Goal: Task Accomplishment & Management: Manage account settings

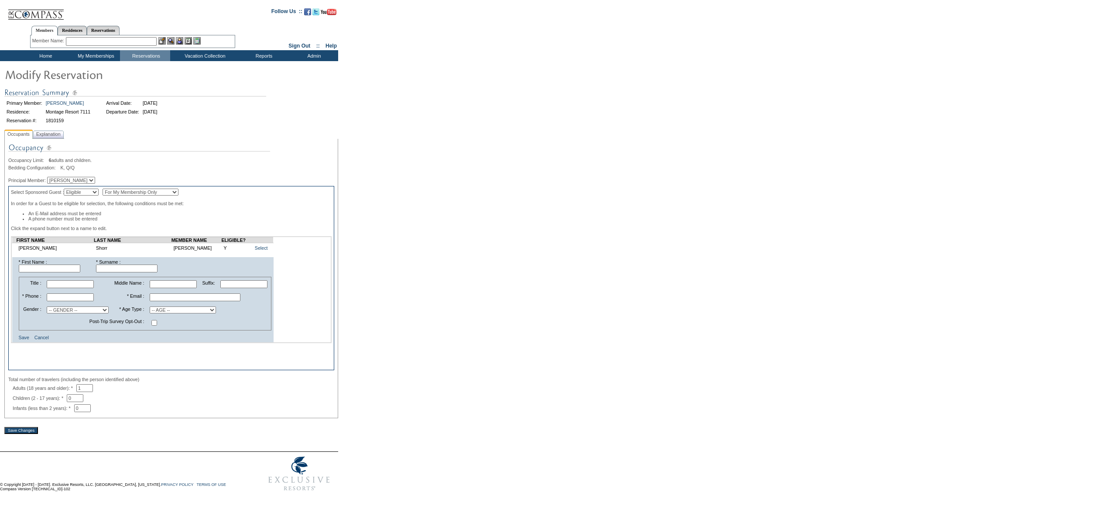
click at [65, 272] on input "text" at bounding box center [50, 269] width 62 height 8
type input "Danielle"
type input "Shorr"
click at [56, 313] on select "-- GENDER -- Male Female" at bounding box center [78, 309] width 62 height 7
select select "M"
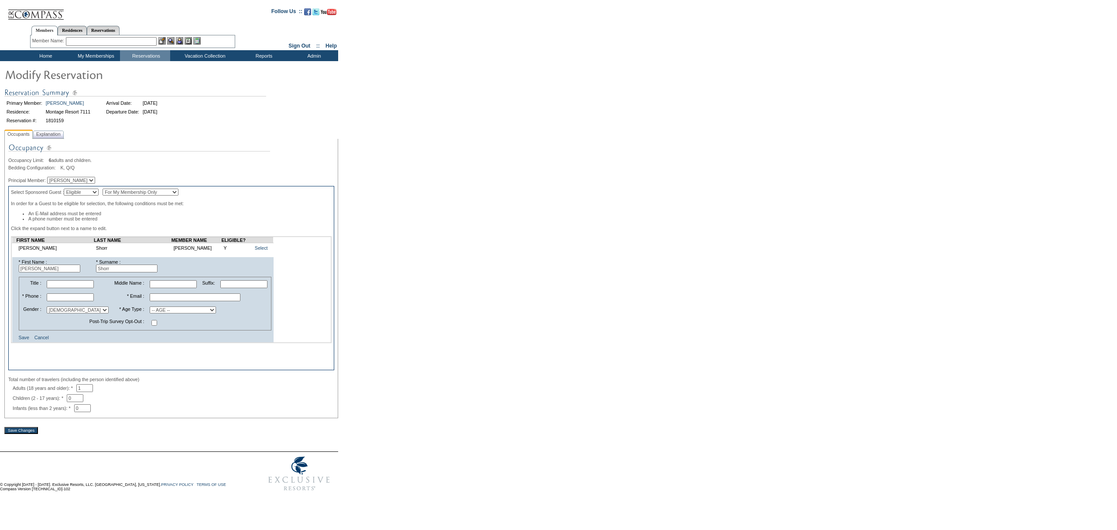
click at [51, 313] on select "-- GENDER -- Male Female" at bounding box center [78, 309] width 62 height 7
click at [157, 303] on td at bounding box center [209, 297] width 123 height 12
click at [157, 312] on td "-- AGE -- Adult (23 years and older) Young Adult (18 - 22 years) Child (2 - 17 …" at bounding box center [209, 309] width 123 height 11
click at [156, 313] on select "-- AGE -- Adult (23 years and older) Young Adult (18 - 22 years) Child (2 - 17 …" at bounding box center [183, 309] width 66 height 7
select select "A"
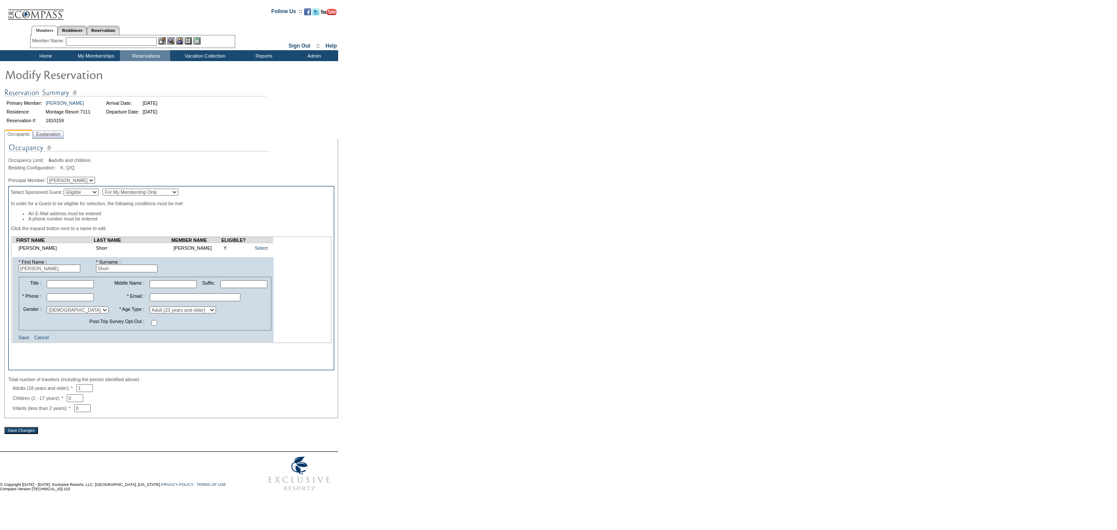
click at [150, 313] on select "-- AGE -- Adult (23 years and older) Young Adult (18 - 22 years) Child (2 - 17 …" at bounding box center [183, 309] width 66 height 7
click at [54, 301] on input "text" at bounding box center [70, 297] width 47 height 8
type input "224-234-1630"
click at [60, 313] on select "-- GENDER -- Male Female" at bounding box center [78, 309] width 62 height 7
select select "F"
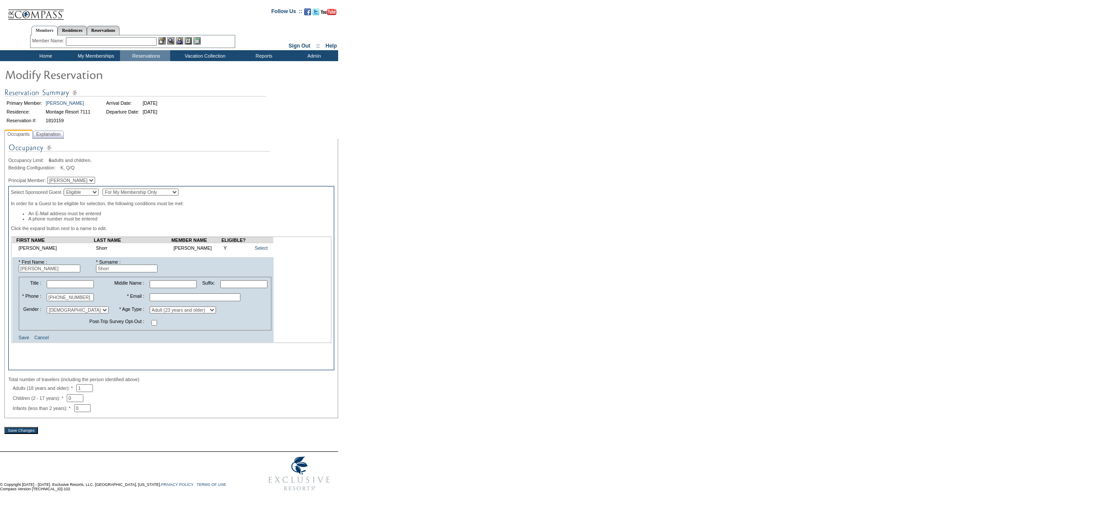
click at [51, 313] on select "-- GENDER -- Male Female" at bounding box center [78, 309] width 62 height 7
click at [166, 301] on input "text" at bounding box center [195, 297] width 91 height 8
click at [166, 301] on input "danielleshorr@gmail.com" at bounding box center [195, 297] width 91 height 8
type input "daniellelshorr@gmail.com"
click at [246, 361] on div "Select Sponsored Guest : Eligible Non-Eligible For My Membership Only For All M…" at bounding box center [171, 278] width 326 height 184
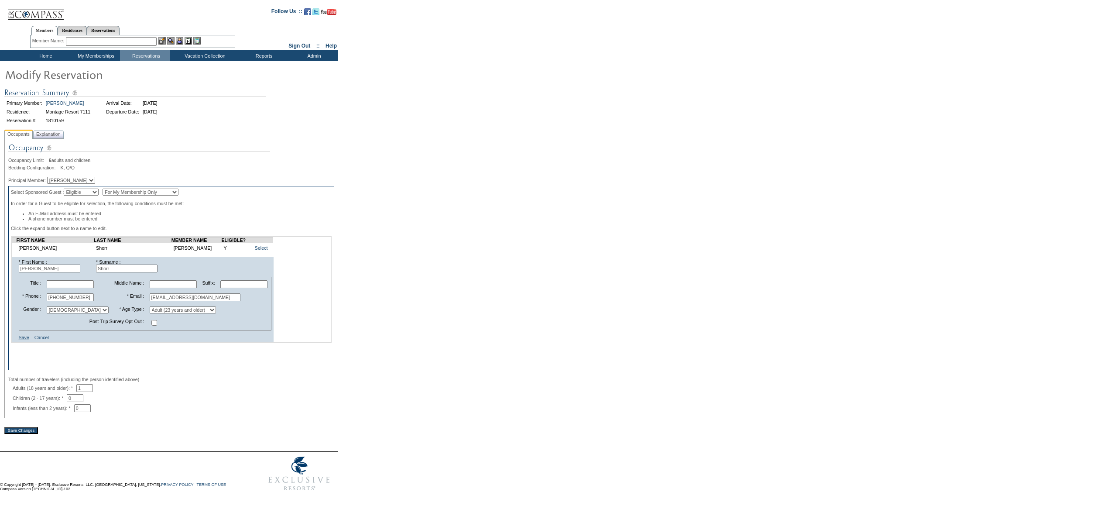
click at [21, 340] on link "Save" at bounding box center [24, 337] width 10 height 5
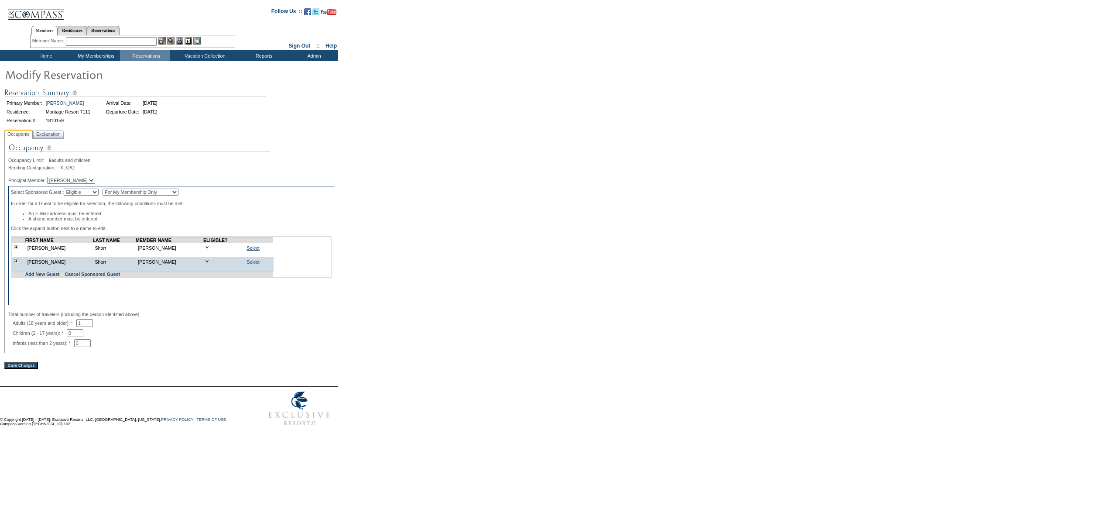
click at [247, 251] on link "Select" at bounding box center [253, 247] width 13 height 5
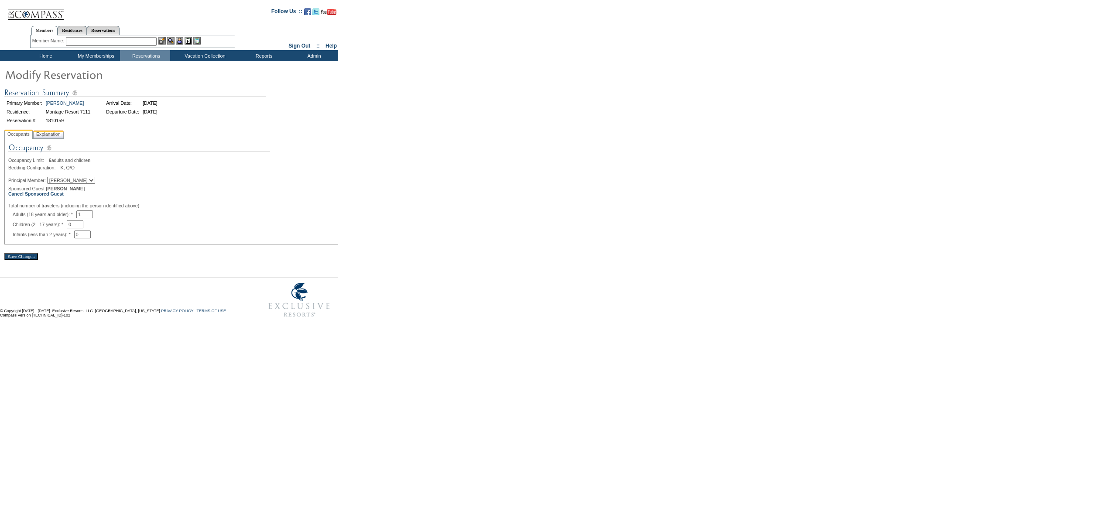
drag, startPoint x: 62, startPoint y: 131, endPoint x: 62, endPoint y: 140, distance: 8.7
click at [62, 131] on span "Explanation" at bounding box center [48, 134] width 28 height 9
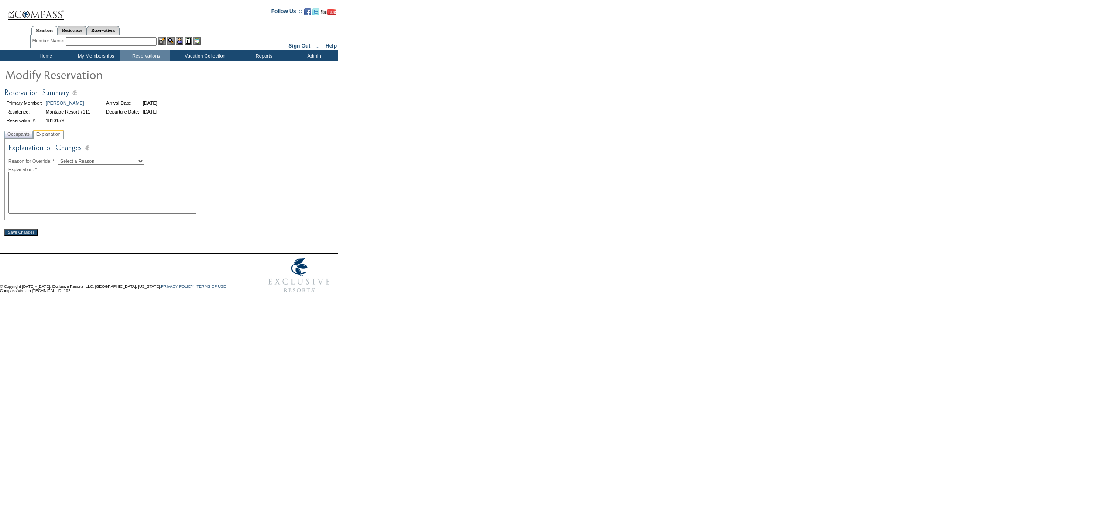
click at [74, 163] on select "Select a Reason Creating Continuous Stay Days Rebooked After Cancellation Editi…" at bounding box center [101, 161] width 86 height 7
select select "1045"
click at [65, 158] on select "Select a Reason Creating Continuous Stay Days Rebooked After Cancellation Editi…" at bounding box center [101, 161] width 86 height 7
click at [88, 202] on textarea at bounding box center [102, 193] width 188 height 42
type textarea "JW"
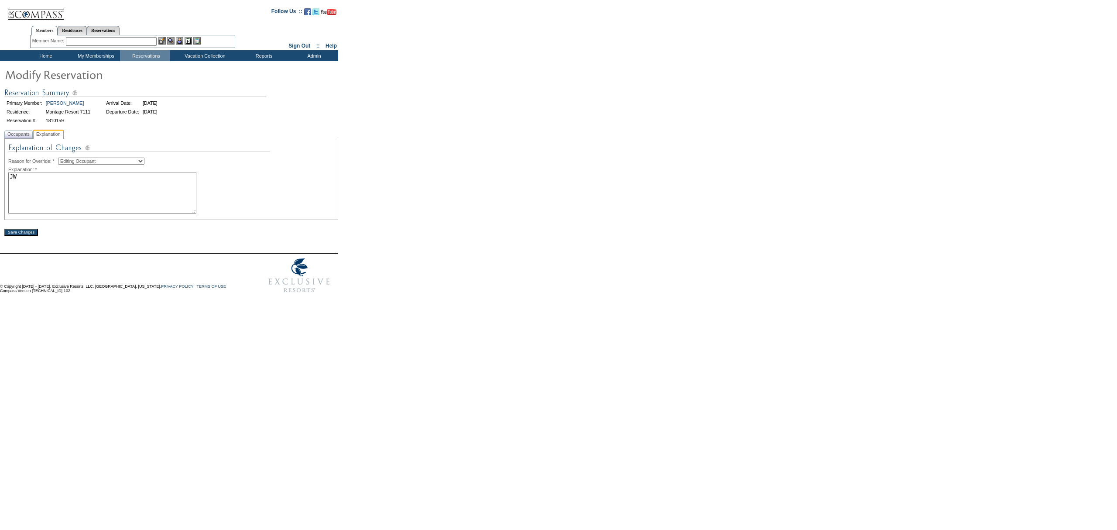
click at [19, 236] on input "Save Changes" at bounding box center [21, 232] width 34 height 7
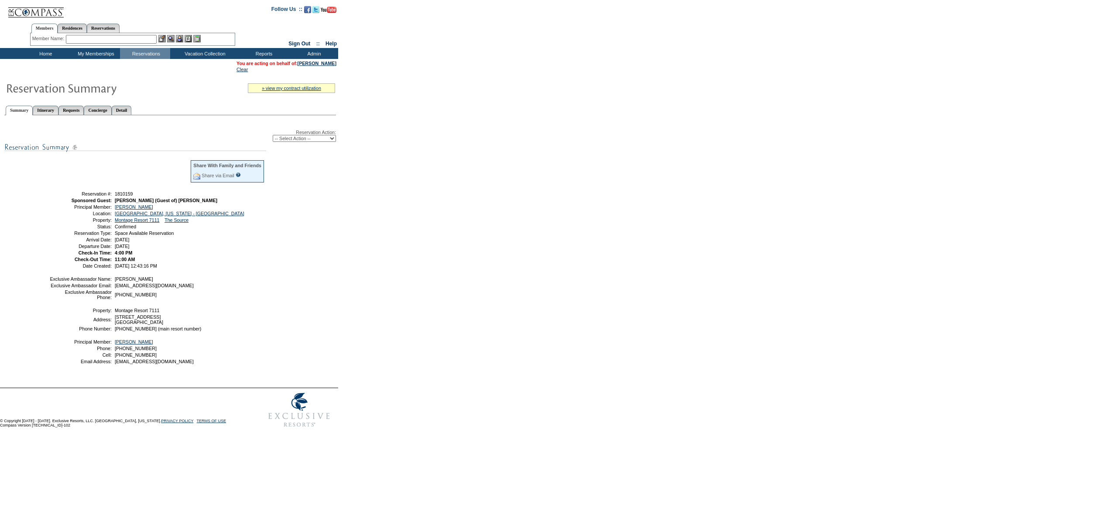
click at [112, 35] on input "text" at bounding box center [111, 39] width 91 height 9
type input "b"
type input "bel"
click at [48, 52] on td "Home" at bounding box center [45, 53] width 50 height 11
